Goal: Communication & Community: Ask a question

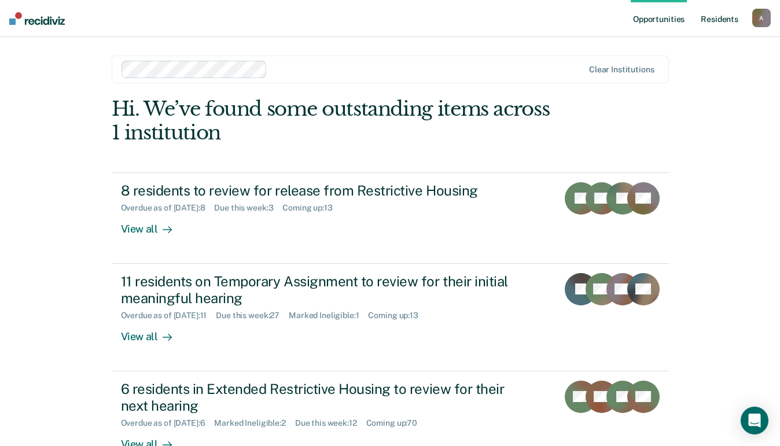
click at [716, 17] on link "Resident s" at bounding box center [719, 18] width 42 height 37
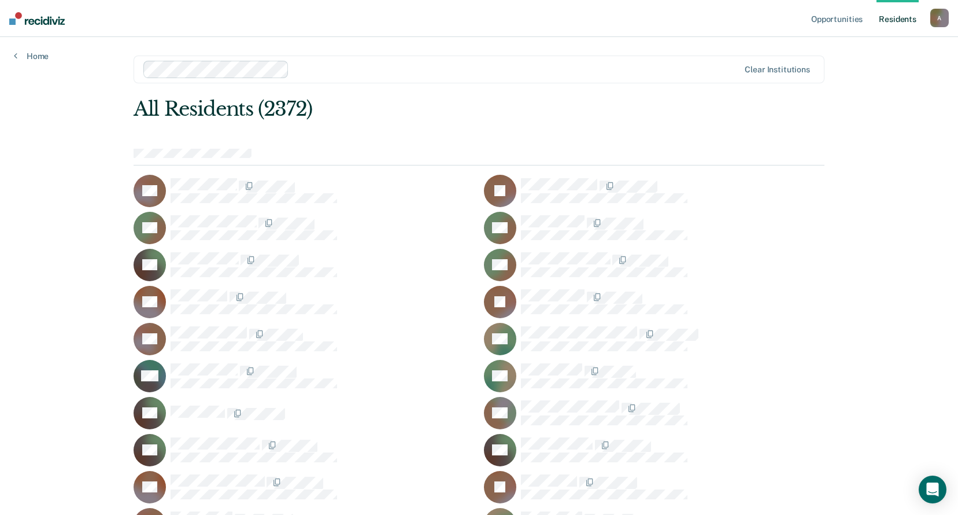
click at [788, 7] on link "Resident s" at bounding box center [898, 18] width 42 height 37
click at [788, 9] on link "Opportunities" at bounding box center [837, 18] width 56 height 37
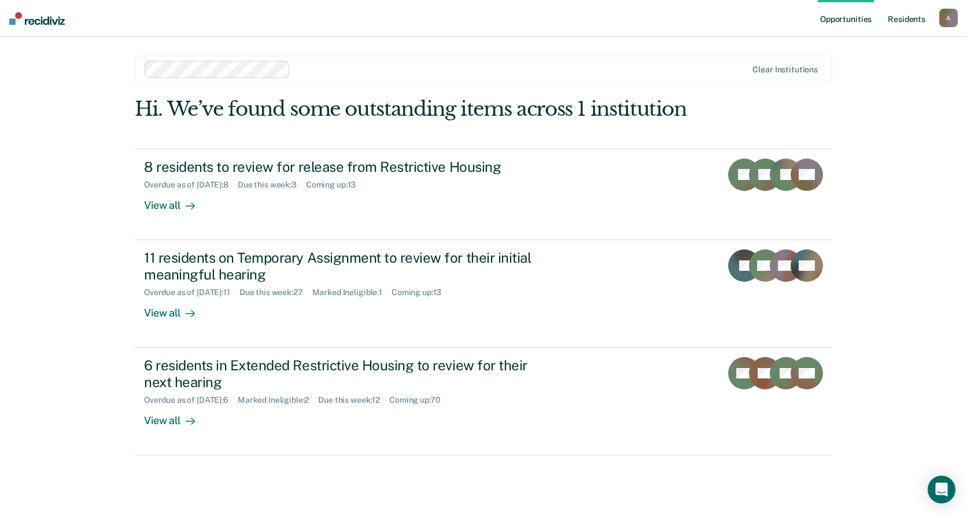
click at [788, 21] on link "Resident s" at bounding box center [907, 18] width 42 height 37
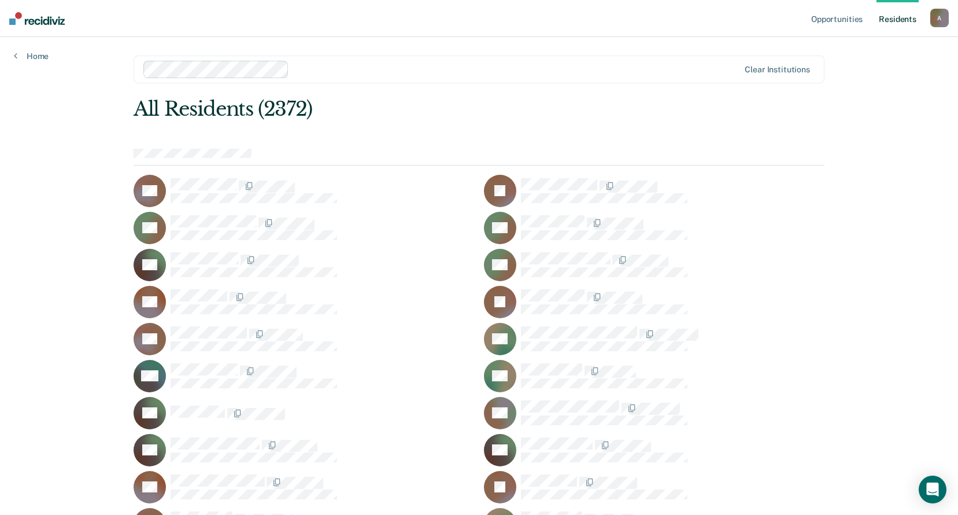
click at [788, 19] on div "A" at bounding box center [940, 18] width 19 height 19
click at [788, 45] on link "Profile" at bounding box center [893, 47] width 93 height 10
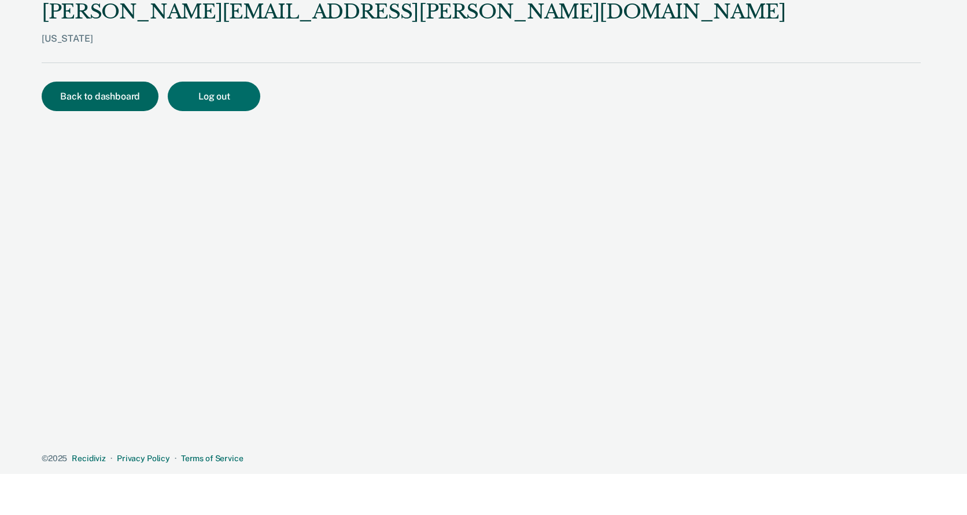
click at [99, 97] on button "Back to dashboard" at bounding box center [100, 96] width 117 height 29
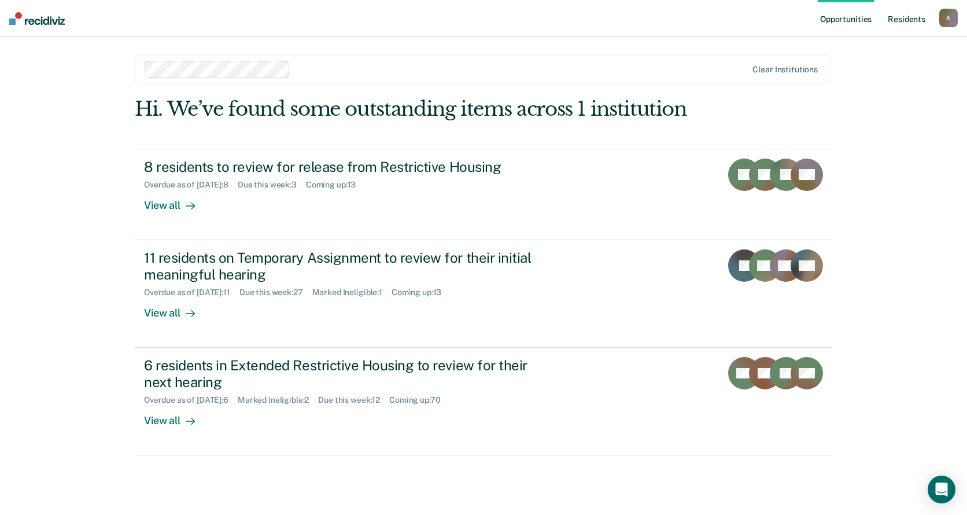
click at [788, 20] on link "Resident s" at bounding box center [907, 18] width 42 height 37
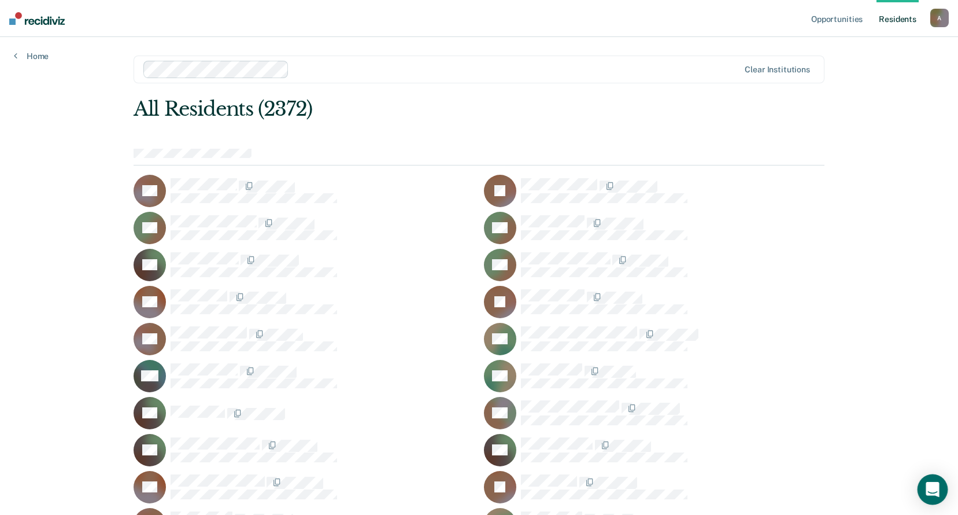
click at [788, 445] on icon "Open Intercom Messenger" at bounding box center [932, 489] width 13 height 15
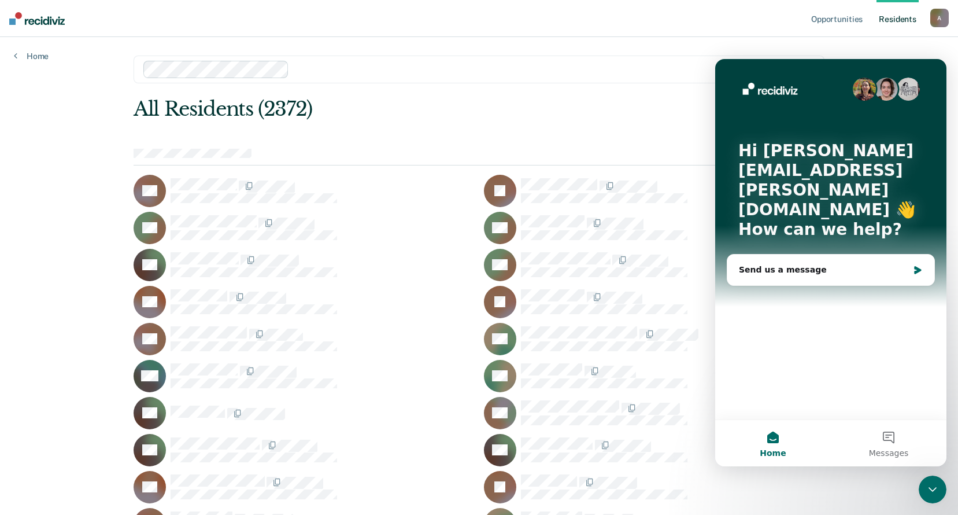
click at [788, 445] on icon "Close Intercom Messenger" at bounding box center [933, 489] width 8 height 5
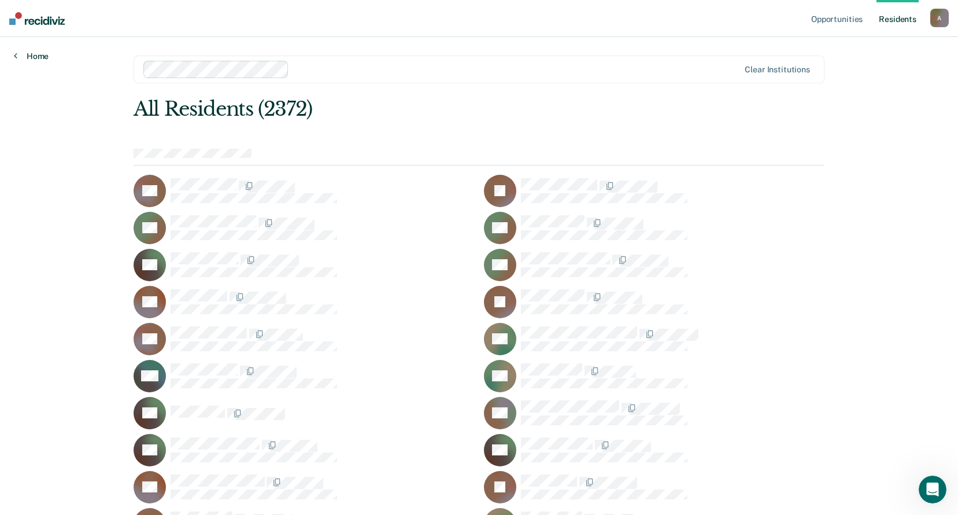
click at [37, 58] on link "Home" at bounding box center [31, 56] width 35 height 10
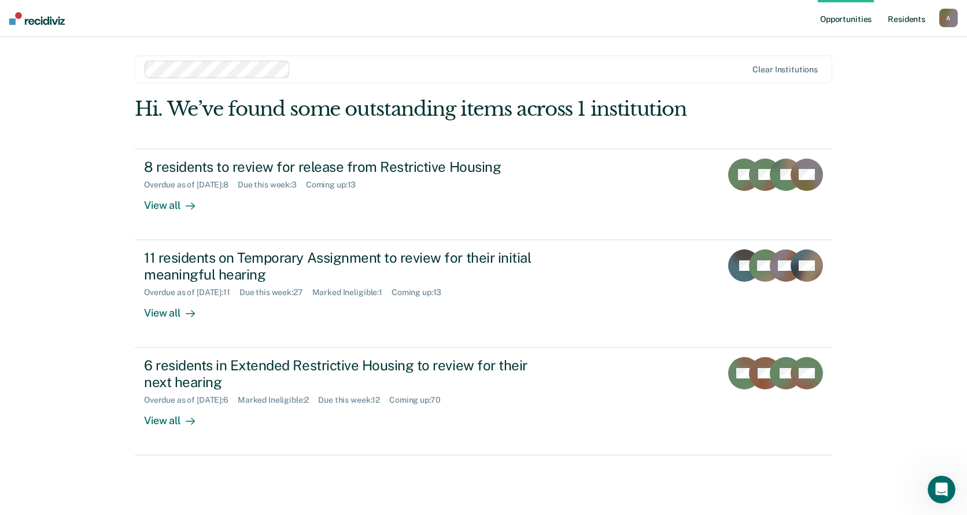
click at [788, 21] on link "Resident s" at bounding box center [907, 18] width 42 height 37
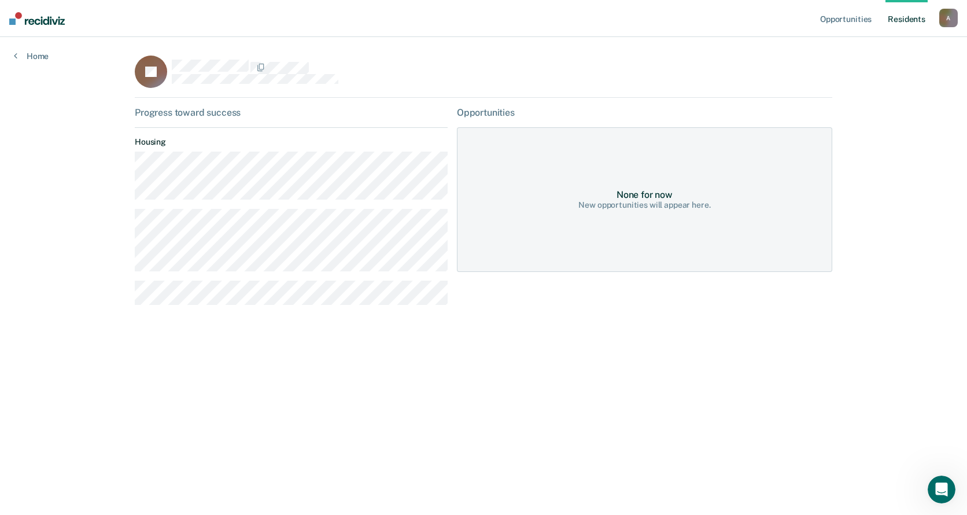
click at [788, 20] on link "Resident s" at bounding box center [907, 18] width 42 height 37
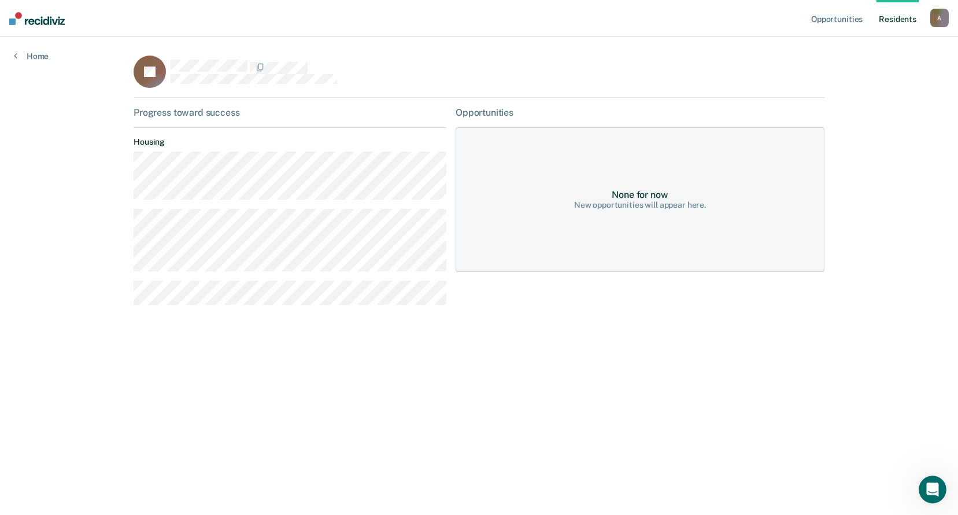
click at [788, 445] on icon "Open Intercom Messenger" at bounding box center [933, 489] width 19 height 19
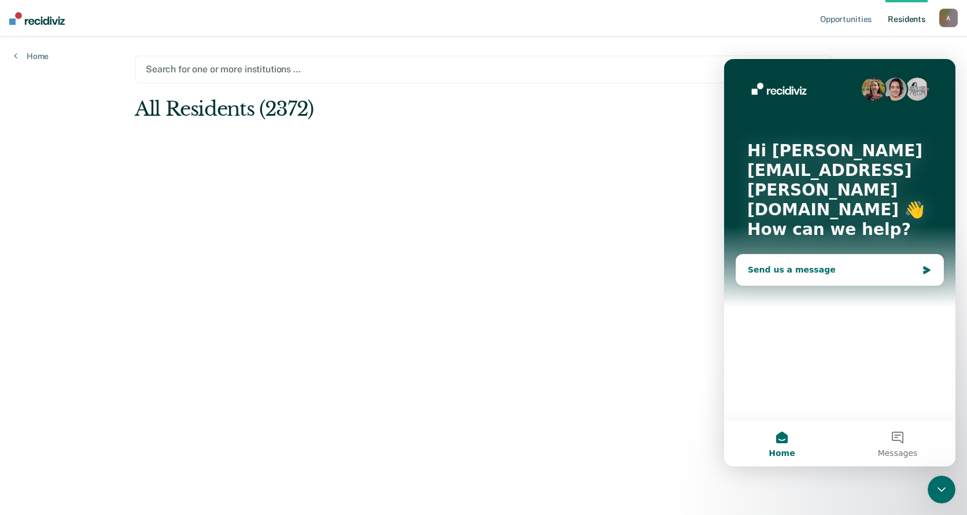
click at [779, 264] on div "Send us a message" at bounding box center [832, 270] width 169 height 12
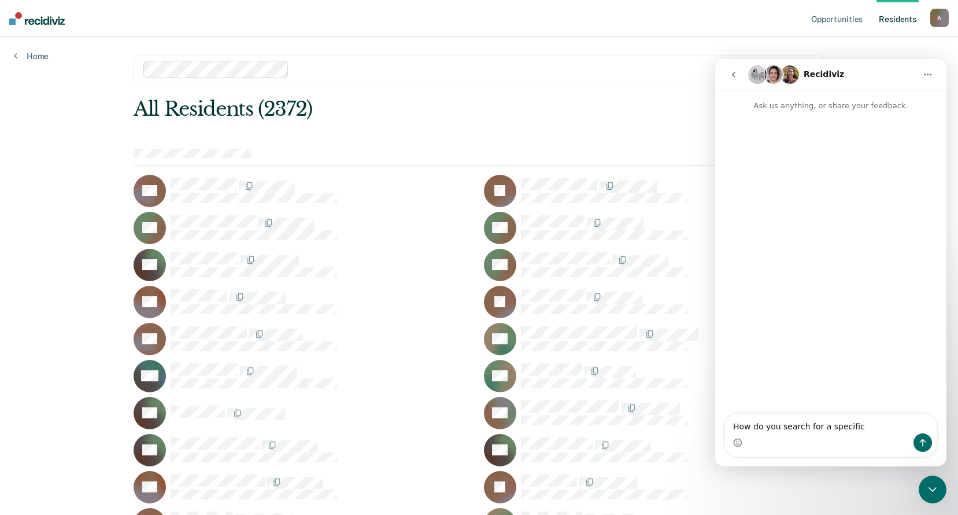
click at [788, 427] on textarea "How do you search for a specific" at bounding box center [831, 424] width 212 height 20
type textarea "How do you search for a specific resident. I do not have a search bar. I have 2…"
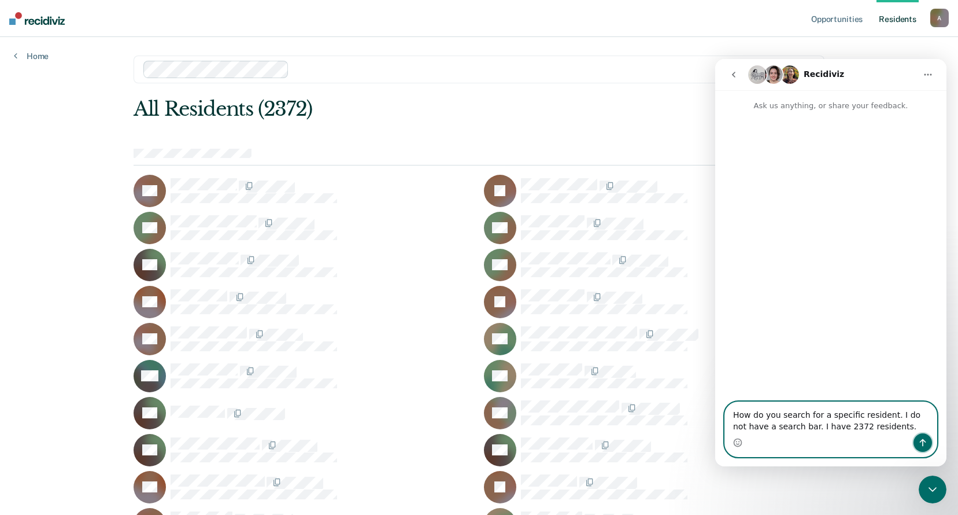
click at [788, 444] on icon "Send a message…" at bounding box center [923, 442] width 9 height 9
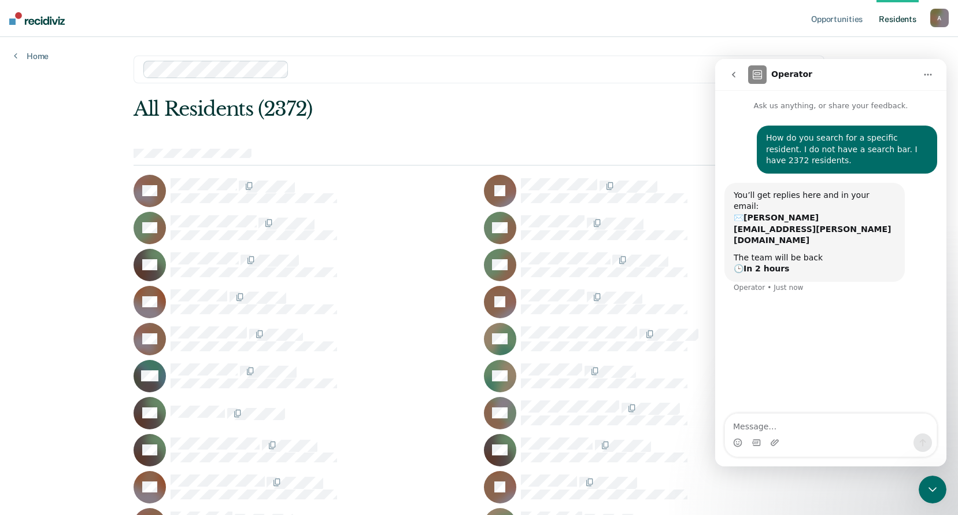
click at [731, 74] on icon "go back" at bounding box center [733, 74] width 9 height 9
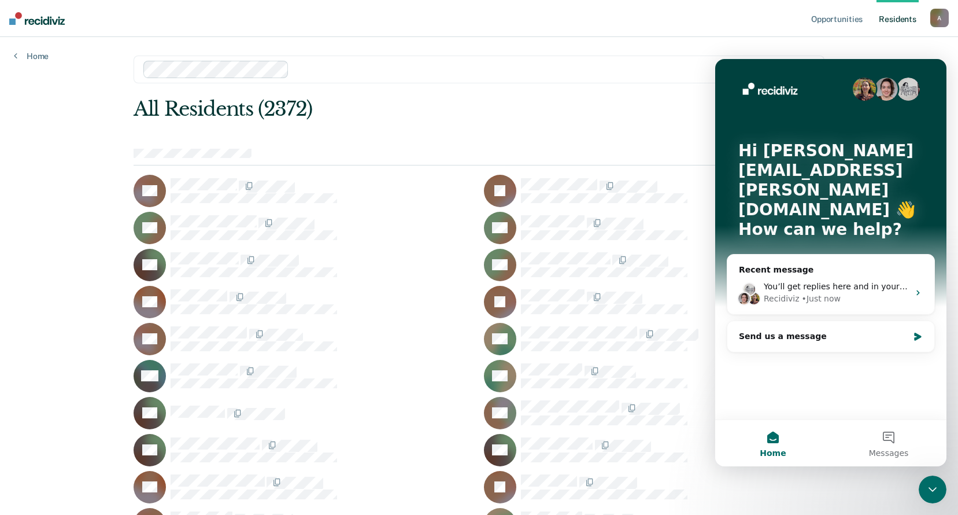
click at [788, 445] on icon "Close Intercom Messenger" at bounding box center [933, 489] width 8 height 5
